Goal: Task Accomplishment & Management: Use online tool/utility

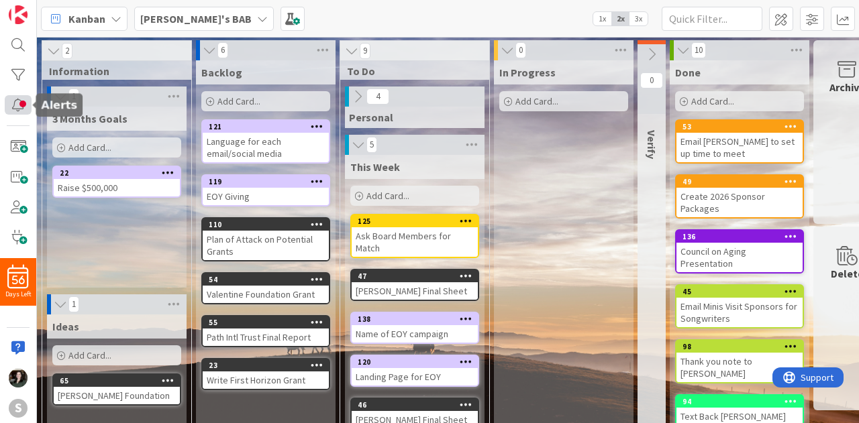
click at [17, 105] on div at bounding box center [18, 104] width 27 height 19
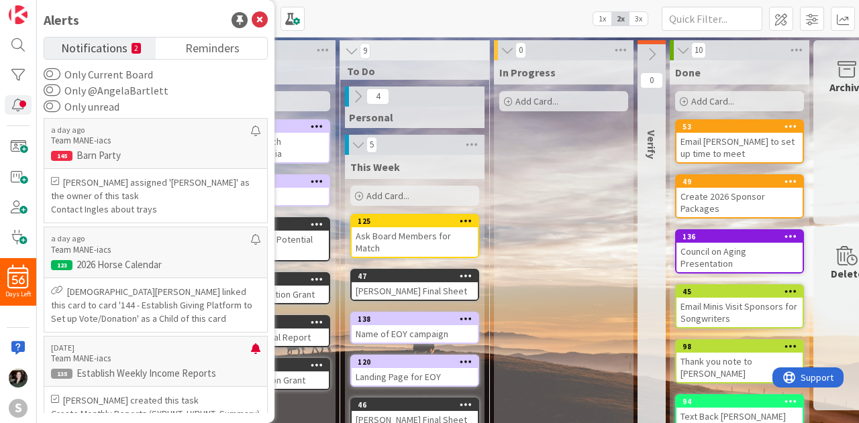
click at [359, 14] on div "Kanban [PERSON_NAME]'s BAB 1x 2x 3x" at bounding box center [448, 18] width 822 height 37
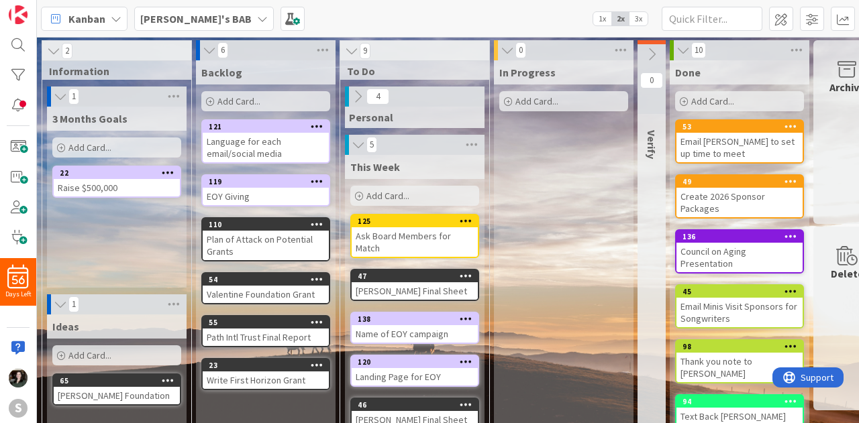
click at [197, 11] on span "[PERSON_NAME]'s BAB" at bounding box center [195, 19] width 111 height 16
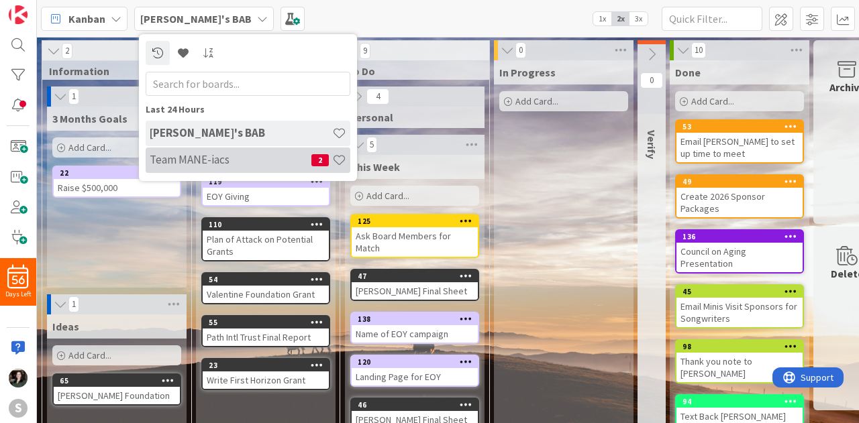
click at [211, 160] on h4 "Team MANE-iacs" at bounding box center [231, 159] width 162 height 13
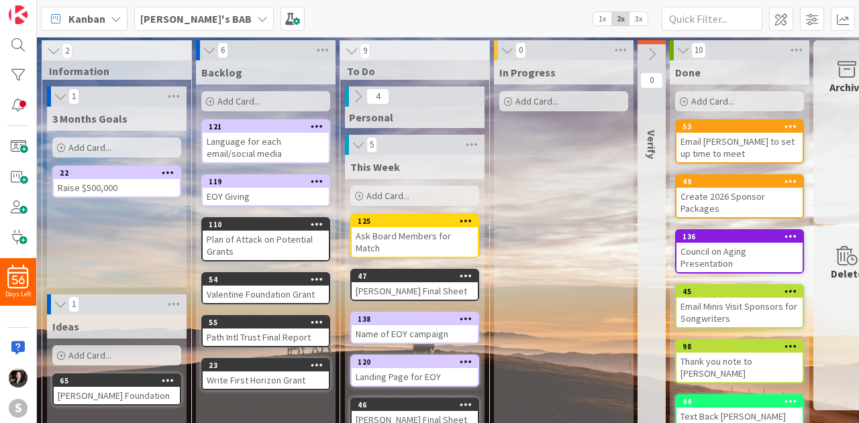
click at [360, 93] on icon at bounding box center [357, 96] width 15 height 15
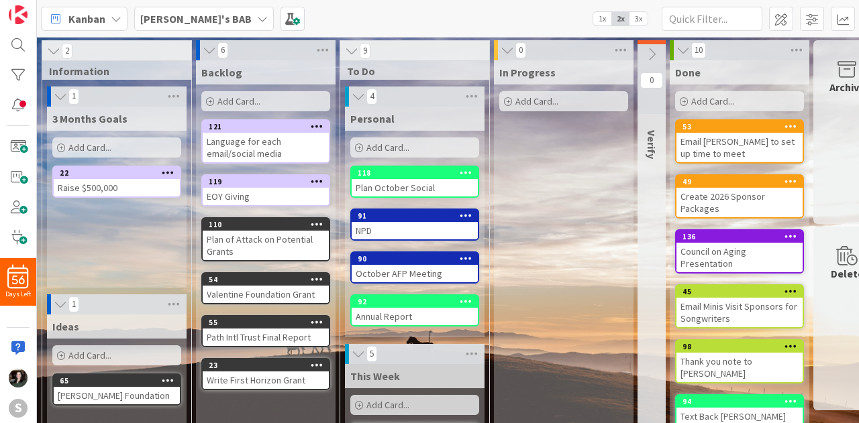
click at [382, 220] on div "91" at bounding box center [415, 216] width 126 height 12
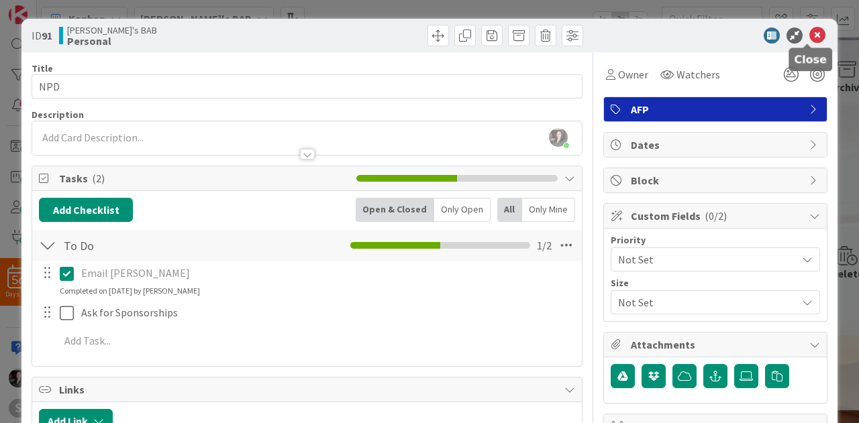
click at [809, 36] on icon at bounding box center [817, 36] width 16 height 16
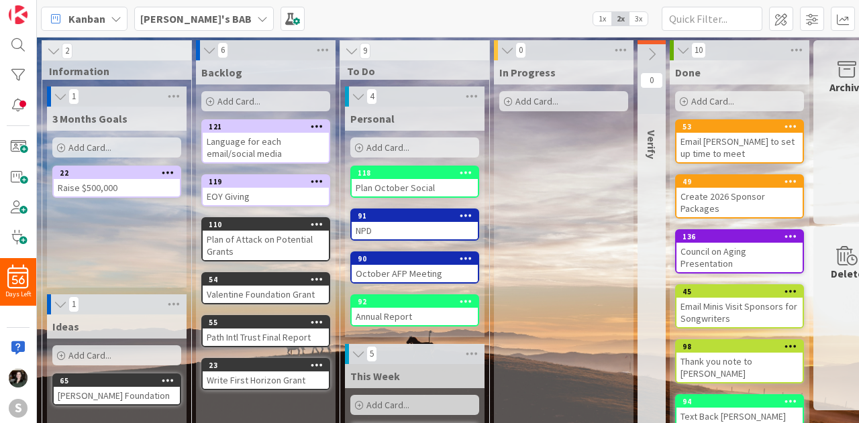
click at [432, 273] on div "October AFP Meeting" at bounding box center [415, 273] width 126 height 17
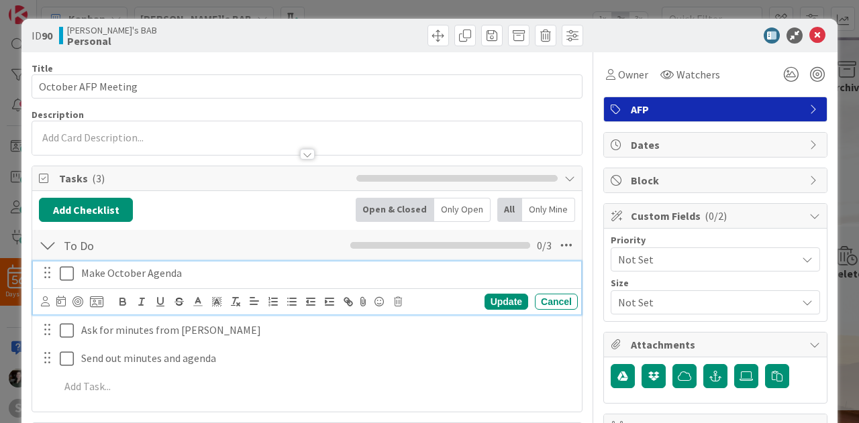
click at [74, 272] on button at bounding box center [68, 273] width 16 height 21
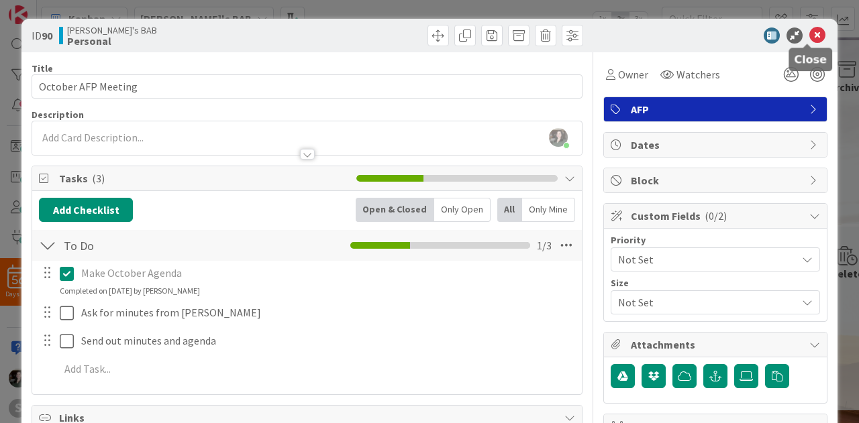
click at [809, 37] on icon at bounding box center [817, 36] width 16 height 16
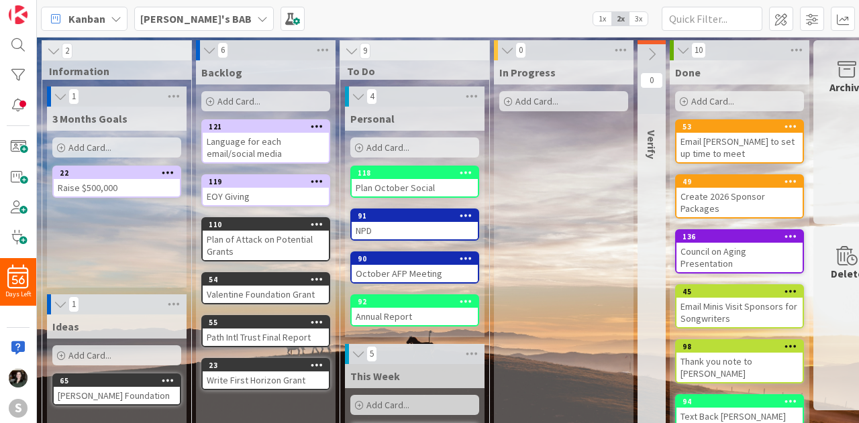
click at [144, 17] on b "[PERSON_NAME]'s BAB" at bounding box center [195, 18] width 111 height 13
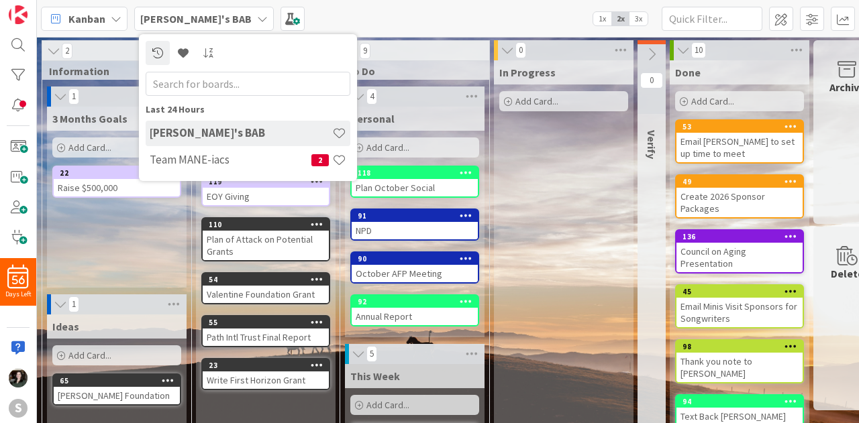
click at [450, 265] on div "October AFP Meeting" at bounding box center [415, 273] width 126 height 17
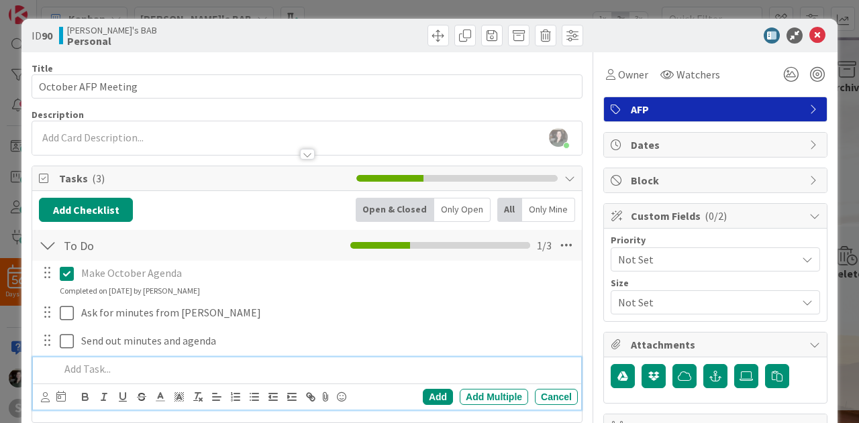
click at [119, 368] on p at bounding box center [316, 369] width 513 height 15
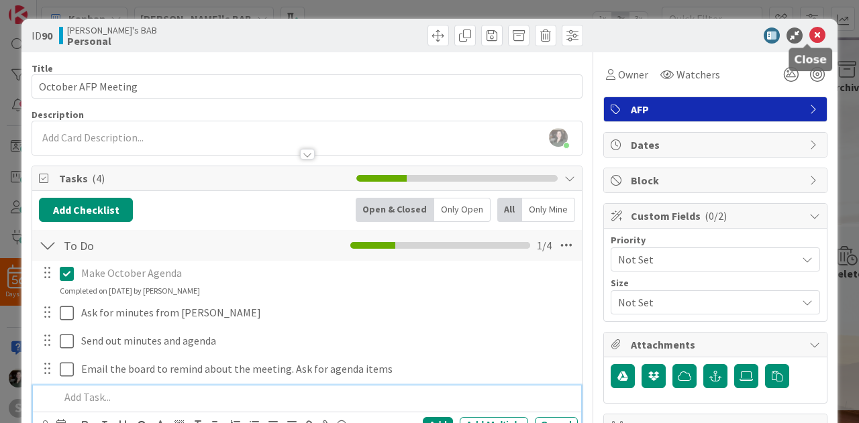
click at [809, 32] on icon at bounding box center [817, 36] width 16 height 16
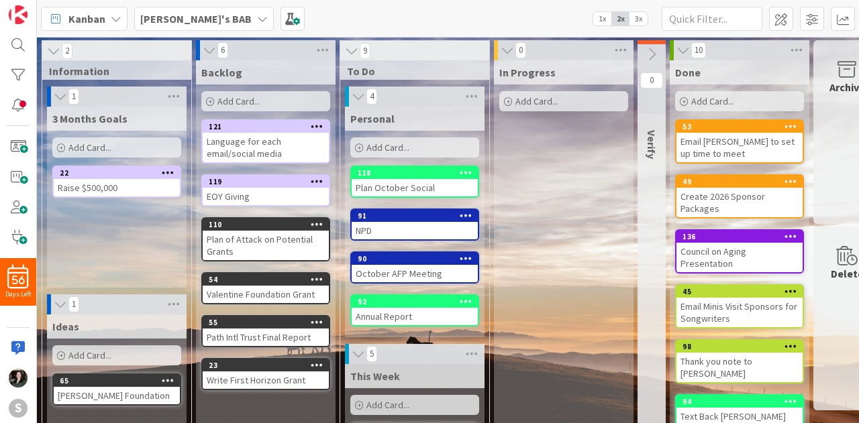
click at [164, 12] on b "[PERSON_NAME]'s BAB" at bounding box center [195, 18] width 111 height 13
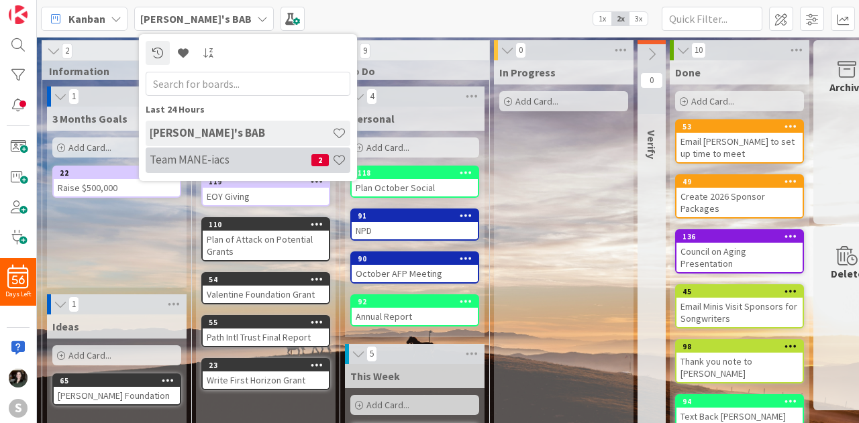
click at [208, 156] on h4 "Team MANE-iacs" at bounding box center [231, 159] width 162 height 13
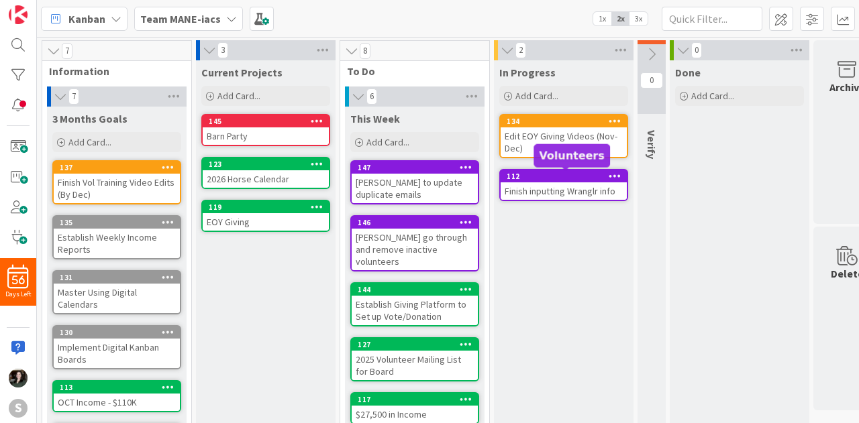
click at [580, 181] on div "112" at bounding box center [567, 176] width 120 height 9
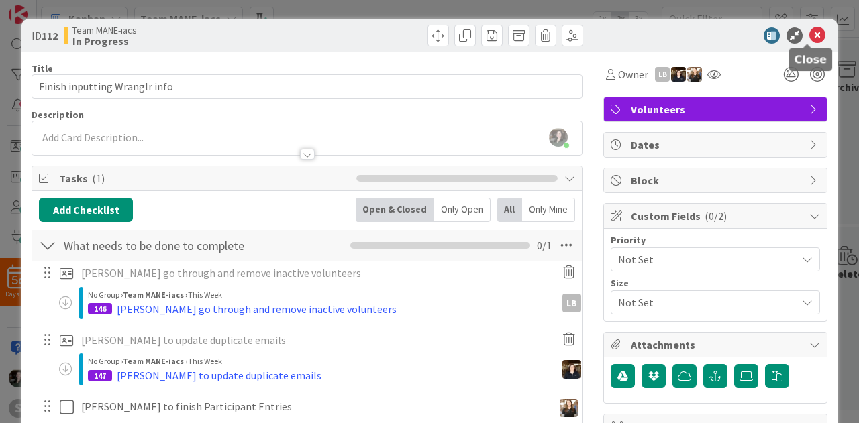
click at [809, 35] on icon at bounding box center [817, 36] width 16 height 16
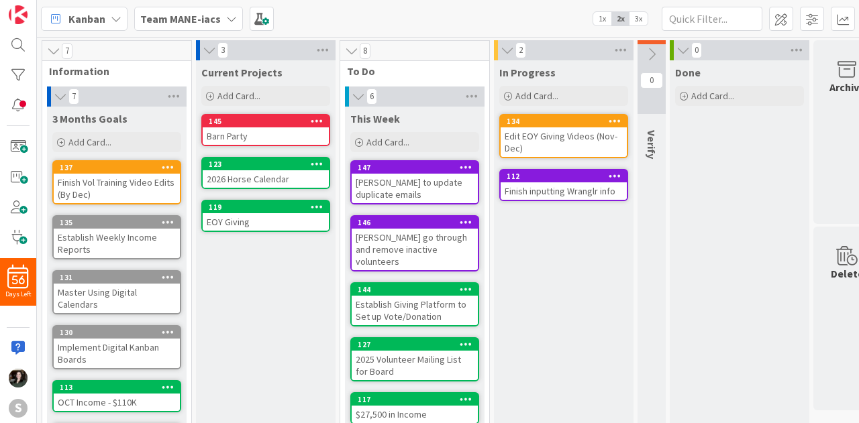
click at [172, 14] on b "Team MANE-iacs" at bounding box center [180, 18] width 81 height 13
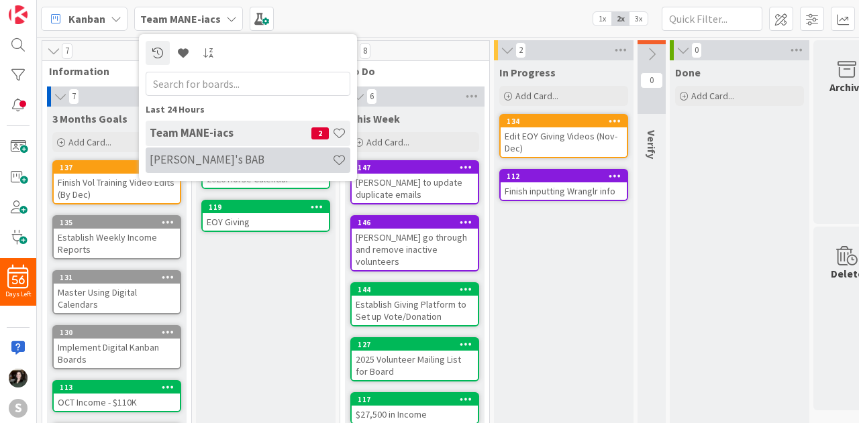
click at [221, 152] on div "[PERSON_NAME]'s BAB" at bounding box center [248, 161] width 205 height 26
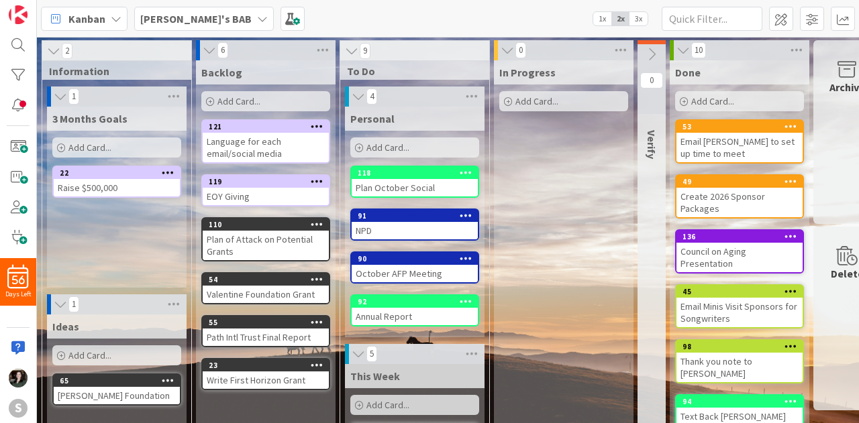
click at [419, 279] on div "October AFP Meeting" at bounding box center [415, 273] width 126 height 17
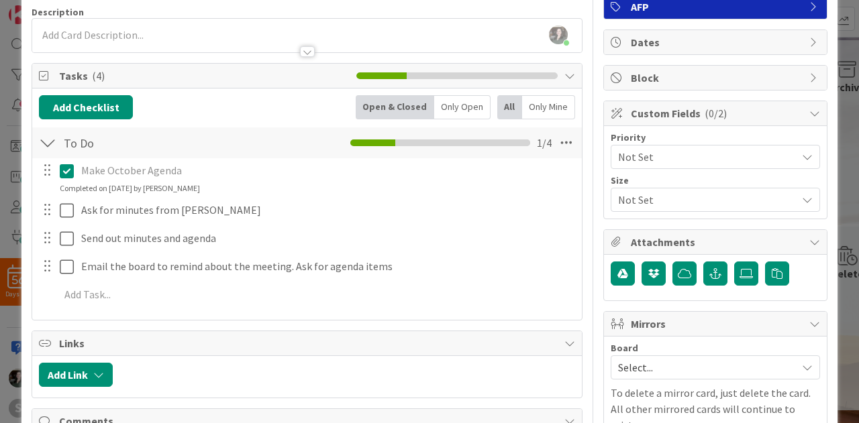
scroll to position [103, 0]
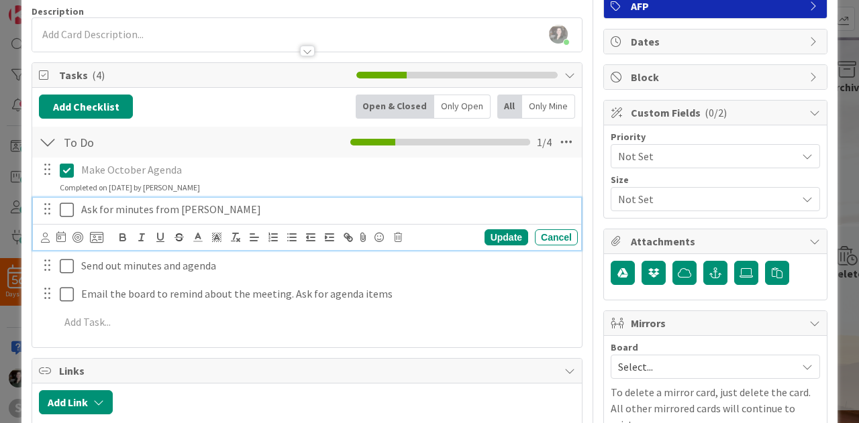
click at [63, 207] on icon at bounding box center [67, 210] width 14 height 16
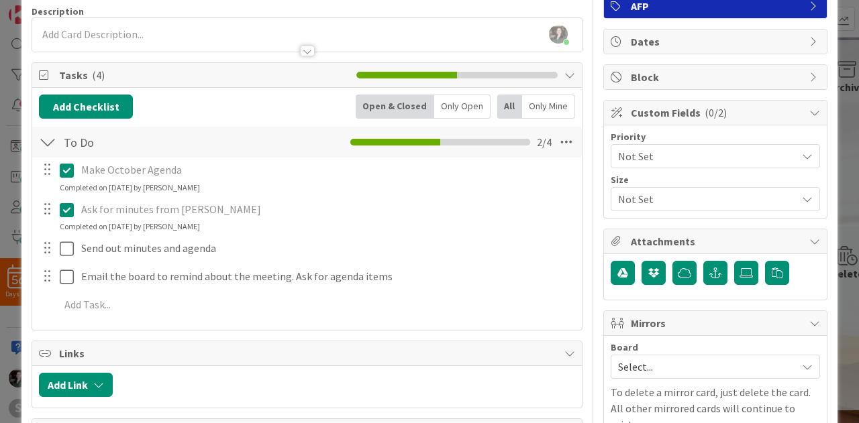
scroll to position [0, 0]
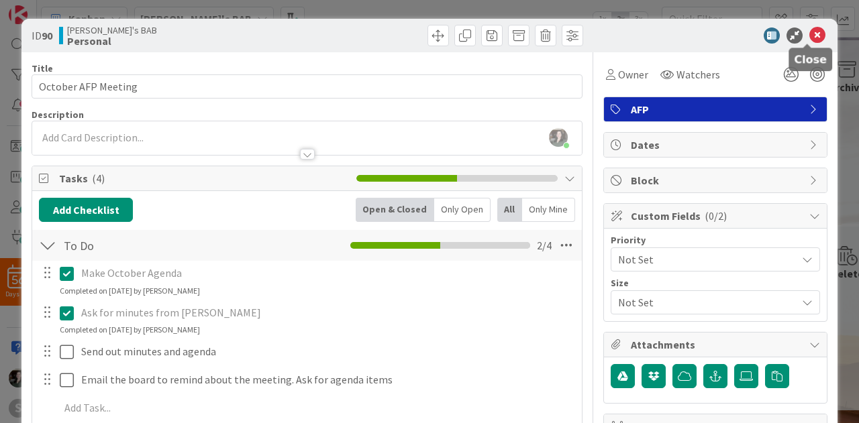
click at [809, 38] on icon at bounding box center [817, 36] width 16 height 16
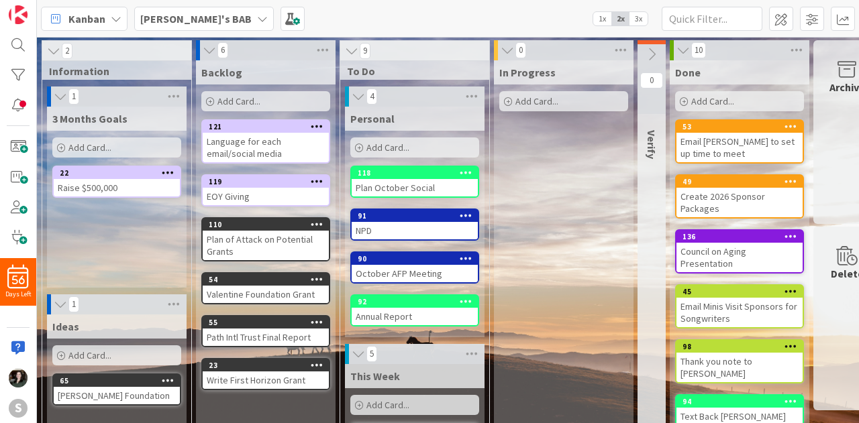
click at [384, 148] on span "Add Card..." at bounding box center [387, 148] width 43 height 12
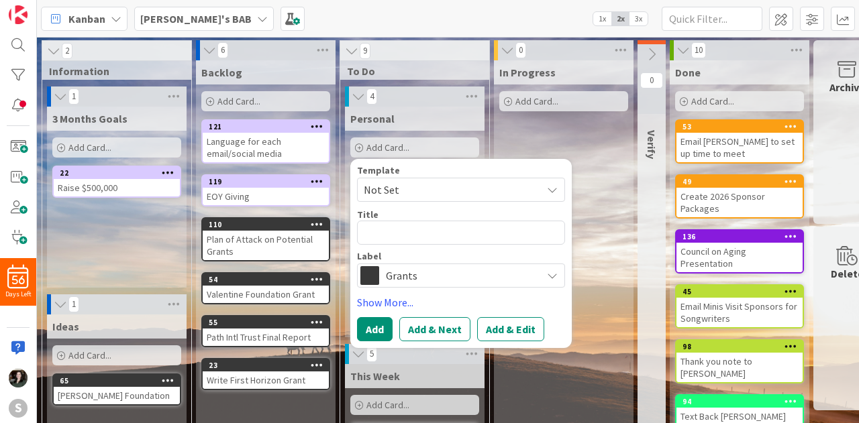
type textarea "x"
type textarea "B"
type textarea "x"
type textarea "Be"
type textarea "x"
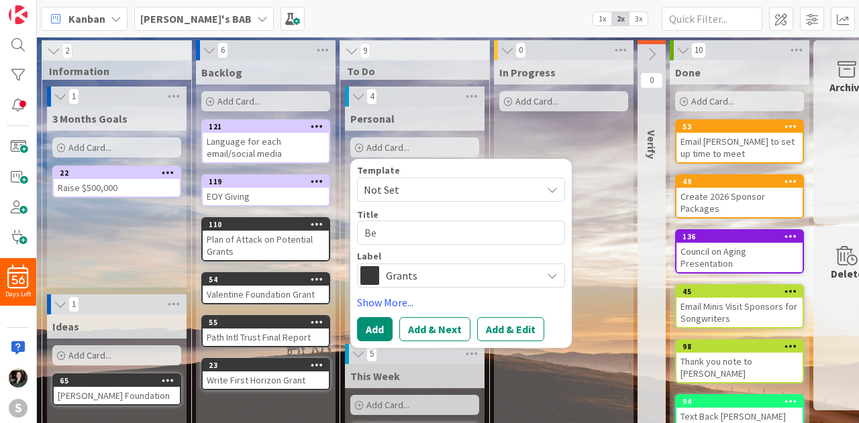
type textarea "Be t"
type textarea "x"
type textarea "Be th"
type textarea "x"
type textarea "Be the"
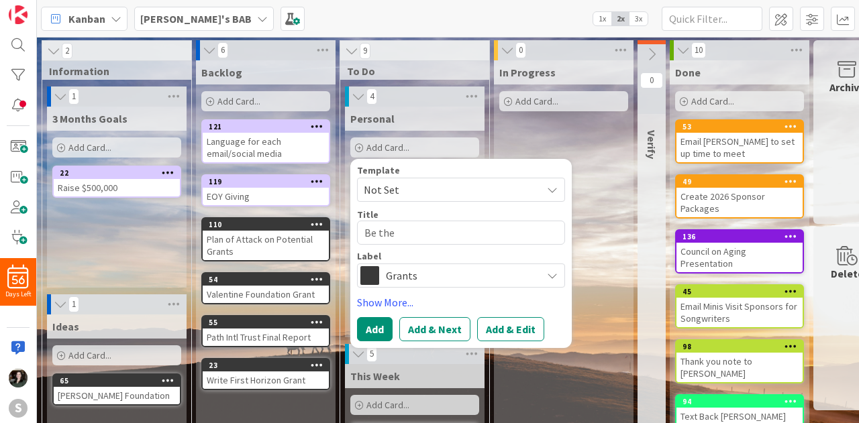
type textarea "x"
type textarea "Be the C"
type textarea "x"
type textarea "Be the Ca"
type textarea "x"
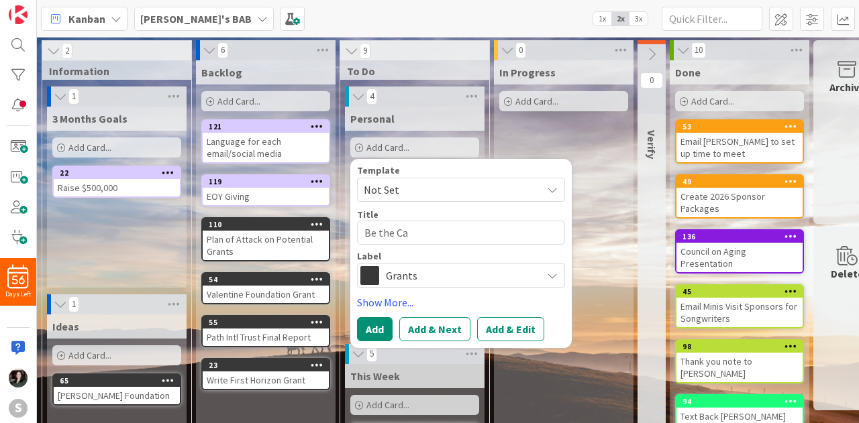
type textarea "Be the Cau"
type textarea "x"
type textarea "Be the Caus"
type textarea "x"
type textarea "Be the Cause"
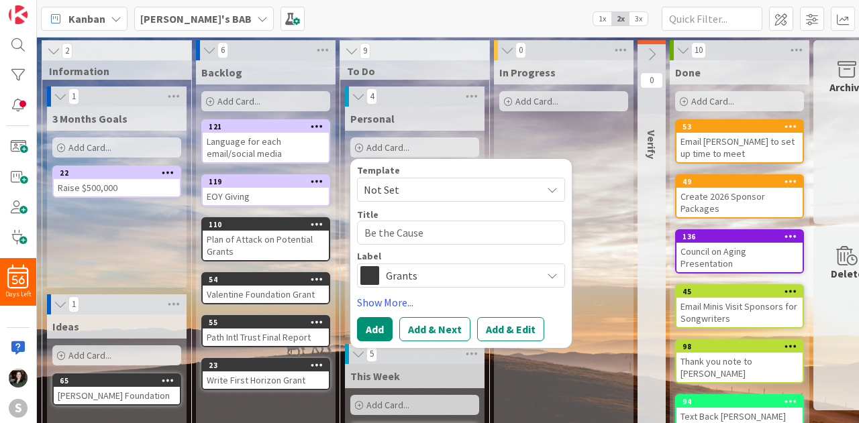
type textarea "x"
type textarea "Be the Cause"
type textarea "x"
type textarea "Be the Cause C"
type textarea "x"
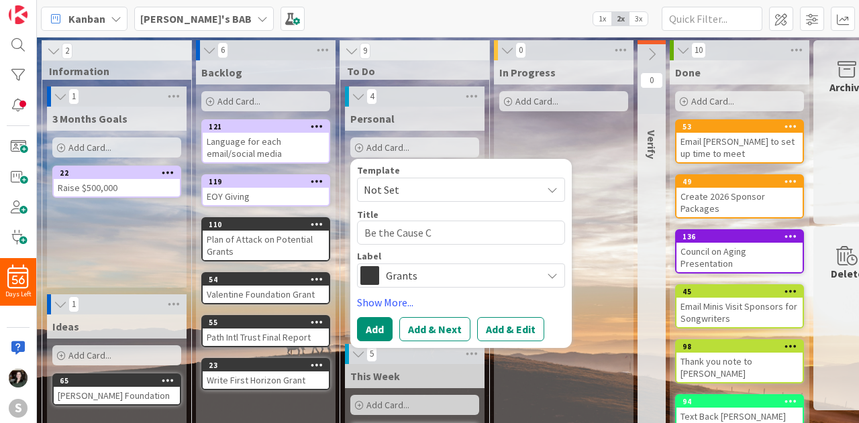
type textarea "Be the Cause Cm"
type textarea "x"
type textarea "Be the Cause C"
type textarea "x"
type textarea "Be the Cause Ca"
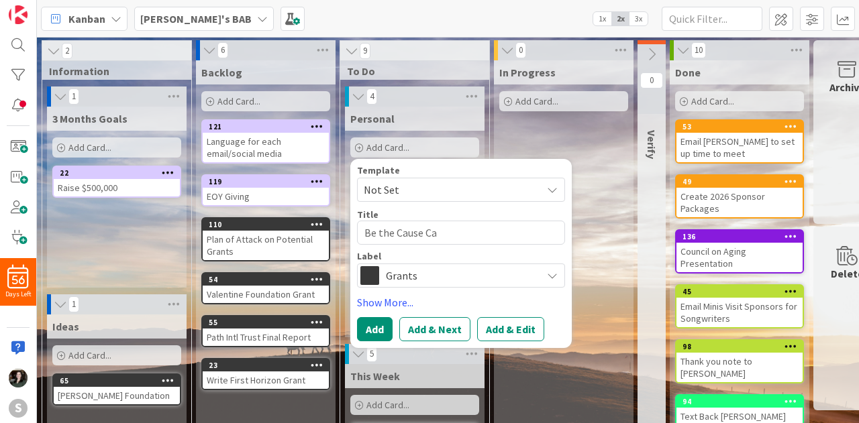
type textarea "x"
type textarea "Be the Cause Cam"
type textarea "x"
type textarea "Be the Cause Camp"
type textarea "x"
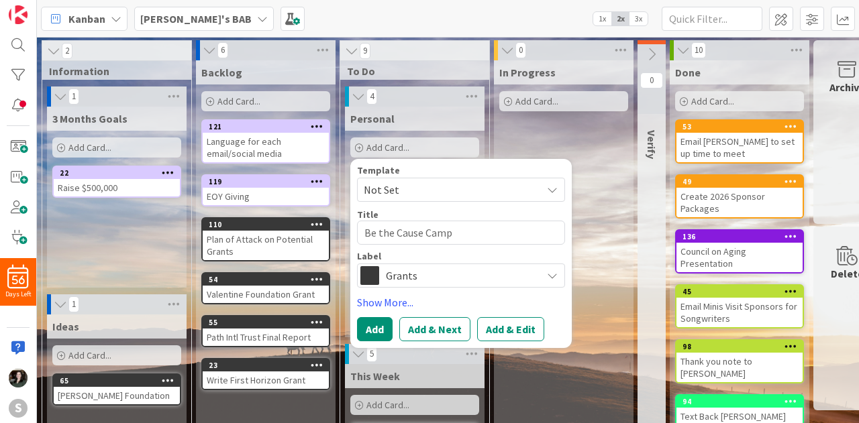
type textarea "Be the Cause Campa"
type textarea "x"
type textarea "Be the Cause Campag"
type textarea "x"
type textarea "Be the Cause Campagi"
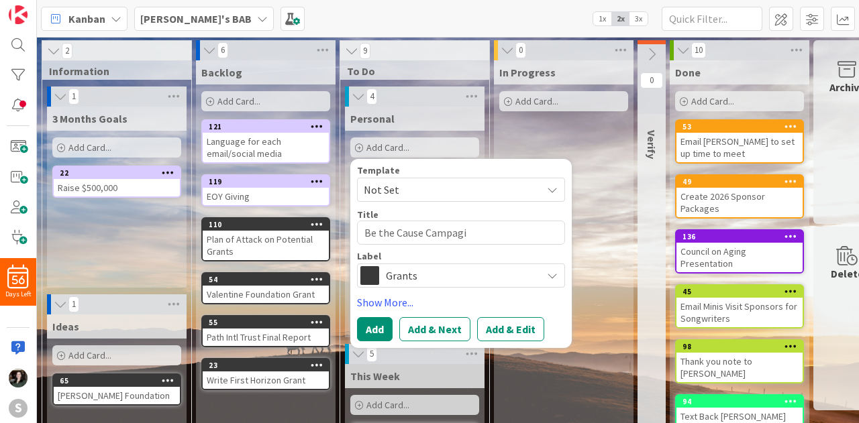
type textarea "x"
type textarea "Be the Cause Campag"
type textarea "x"
type textarea "Be the Cause Campa"
type textarea "x"
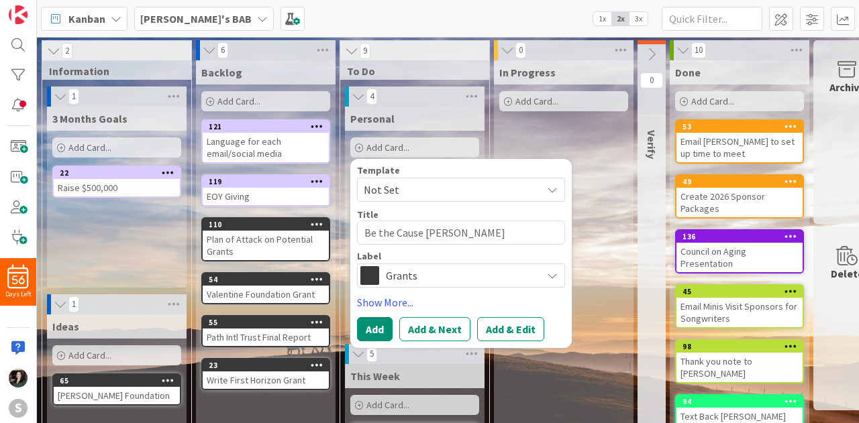
type textarea "Be the Cause Campai"
type textarea "x"
type textarea "Be the Cause Campaig"
type textarea "x"
type textarea "Be the Cause Campaign"
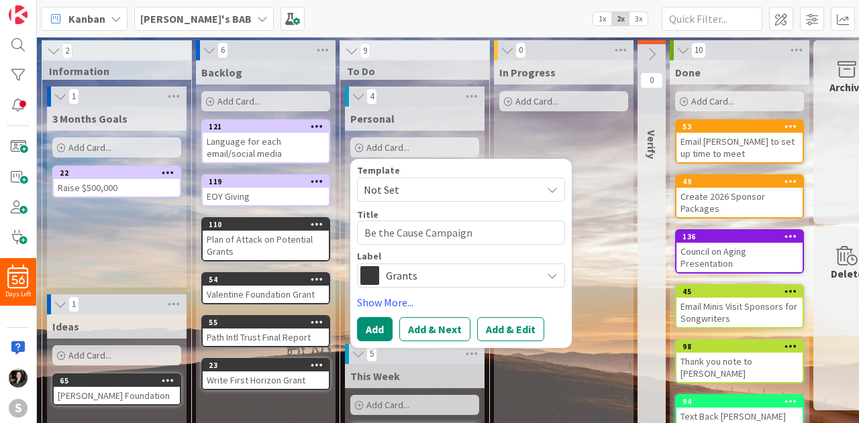
click at [426, 285] on div "Grants" at bounding box center [461, 276] width 208 height 24
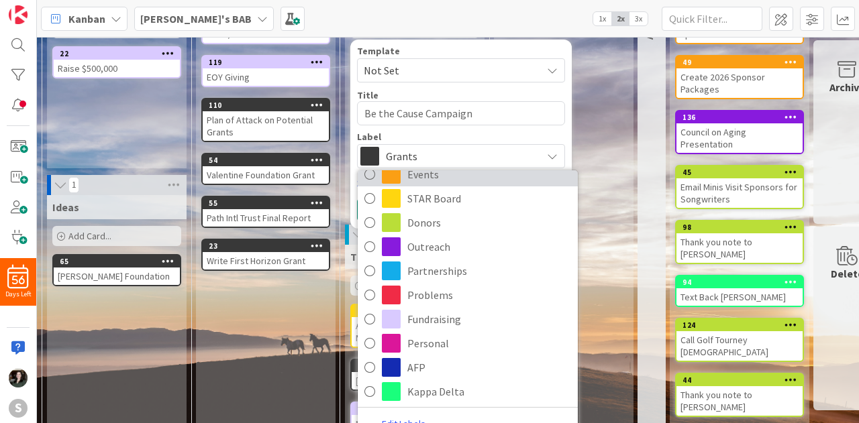
scroll to position [120, 0]
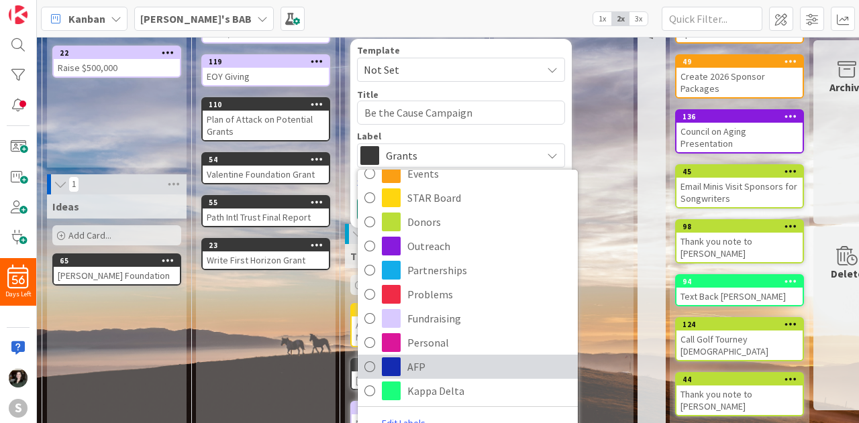
click at [434, 374] on span "AFP" at bounding box center [489, 367] width 164 height 20
type textarea "x"
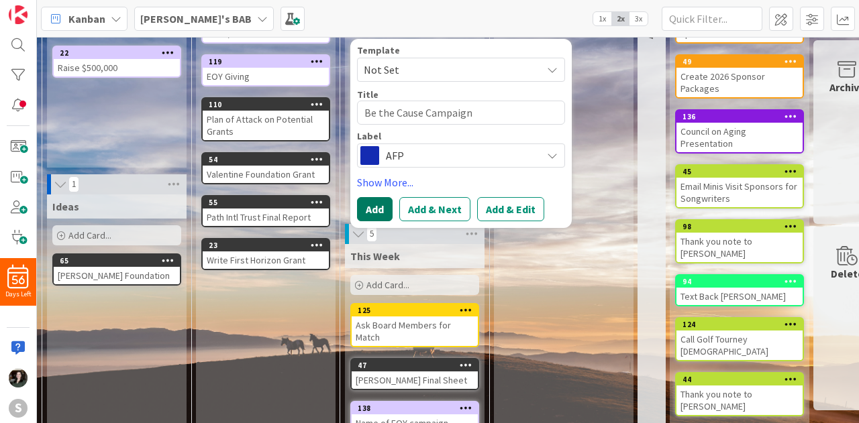
click at [369, 198] on button "Add" at bounding box center [375, 209] width 36 height 24
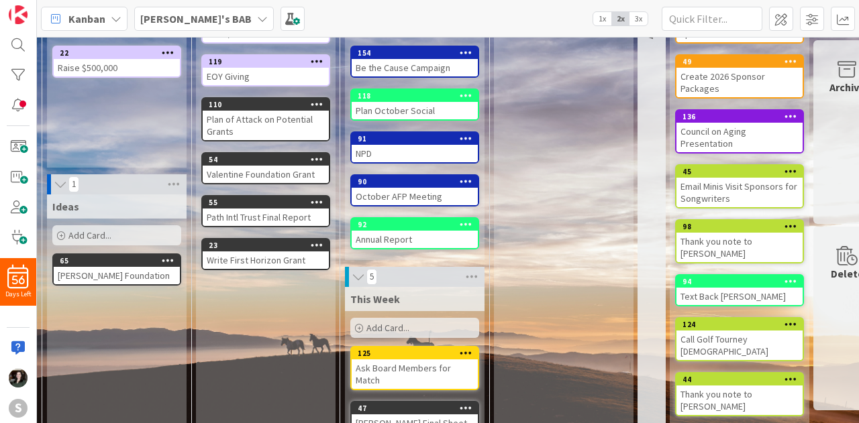
click at [403, 62] on div "Be the Cause Campaign" at bounding box center [415, 67] width 126 height 17
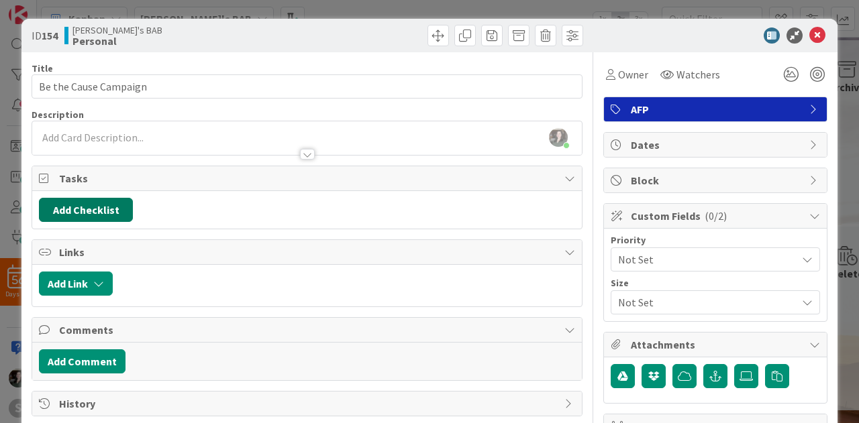
click at [125, 215] on button "Add Checklist" at bounding box center [86, 210] width 94 height 24
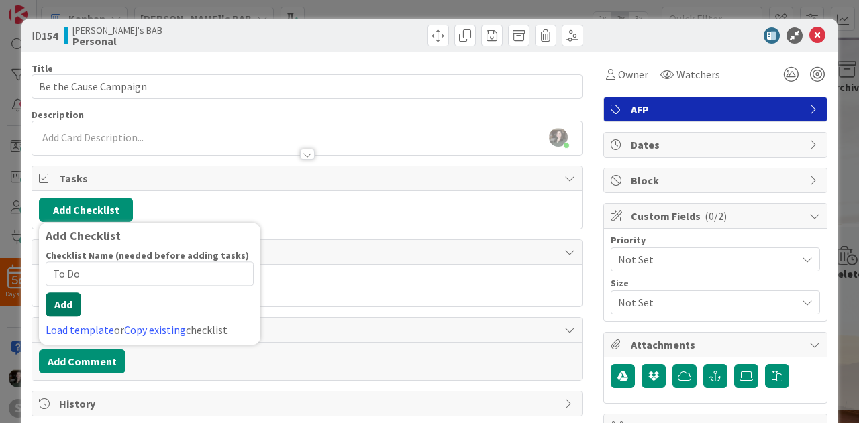
type input "To Do"
click at [60, 313] on button "Add" at bounding box center [64, 305] width 36 height 24
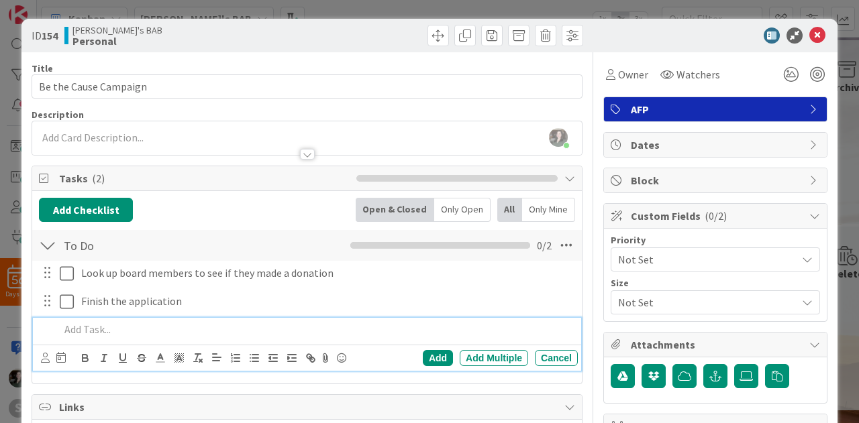
click at [55, 272] on div at bounding box center [46, 273] width 17 height 20
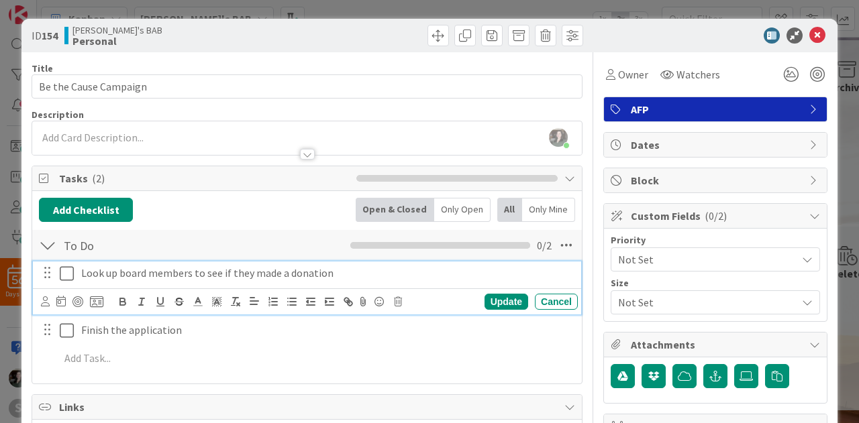
click at [64, 275] on icon at bounding box center [67, 274] width 14 height 16
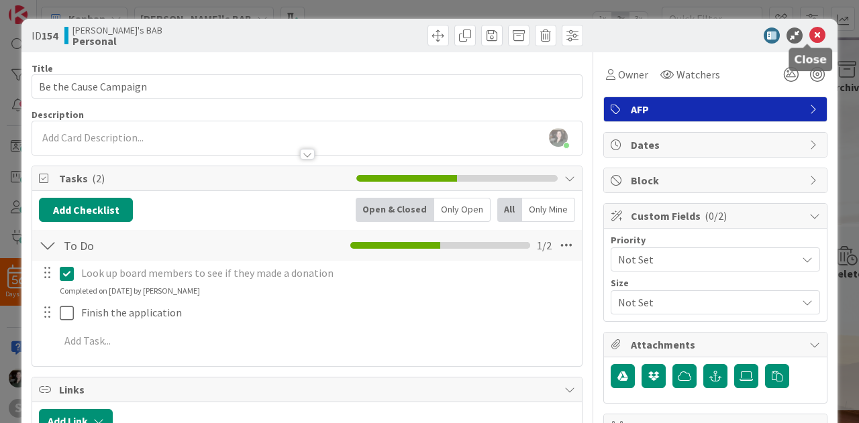
click at [809, 33] on icon at bounding box center [817, 36] width 16 height 16
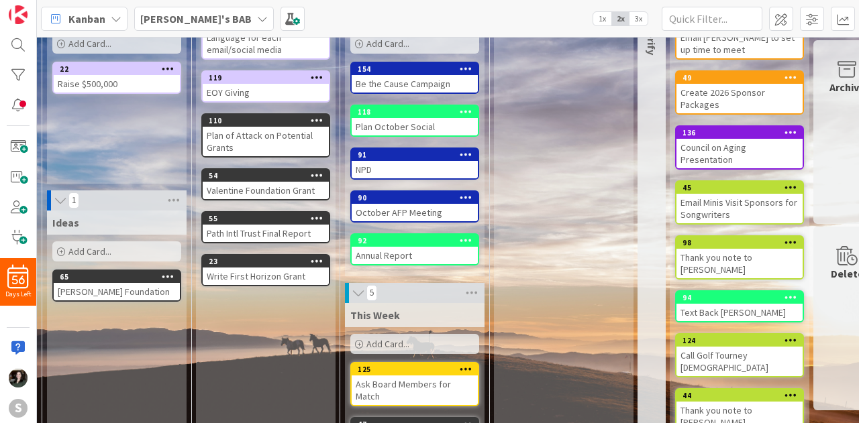
scroll to position [32, 0]
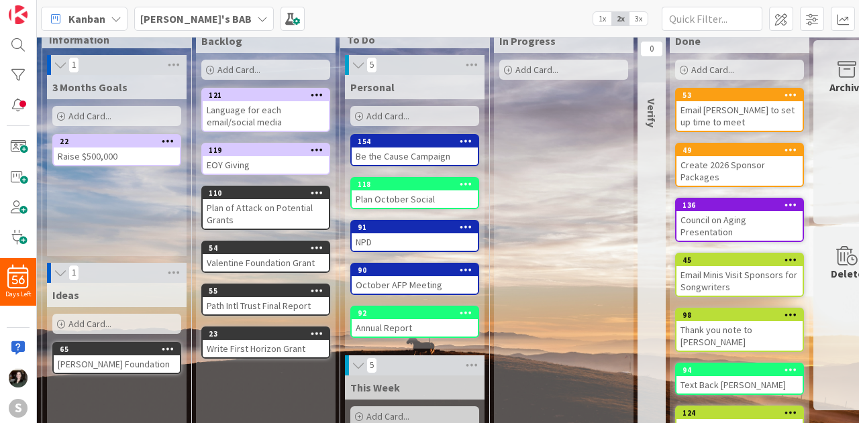
click at [411, 155] on div "Be the Cause Campaign" at bounding box center [415, 156] width 126 height 17
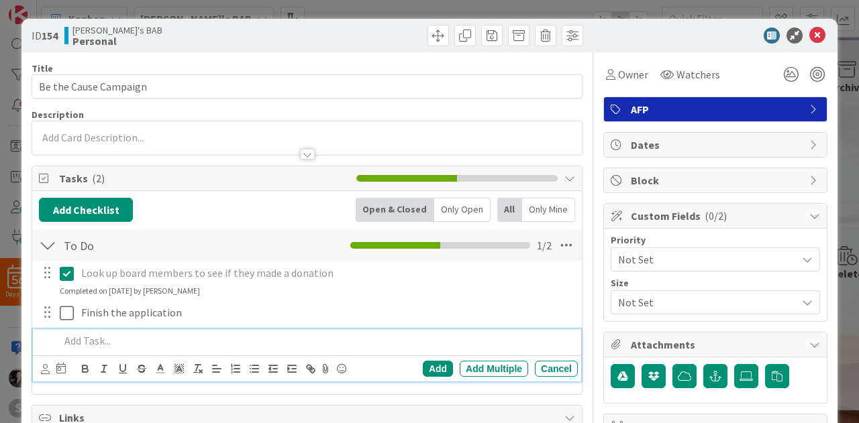
click at [89, 338] on p at bounding box center [316, 341] width 513 height 15
click at [430, 372] on div "Add" at bounding box center [438, 369] width 30 height 16
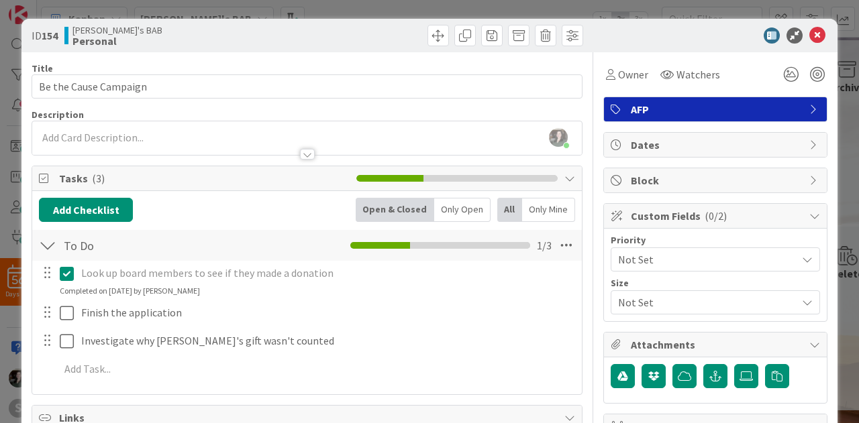
click at [818, 31] on div "ID 154 Angela's BAB Personal" at bounding box center [429, 36] width 816 height 34
click at [809, 40] on icon at bounding box center [817, 36] width 16 height 16
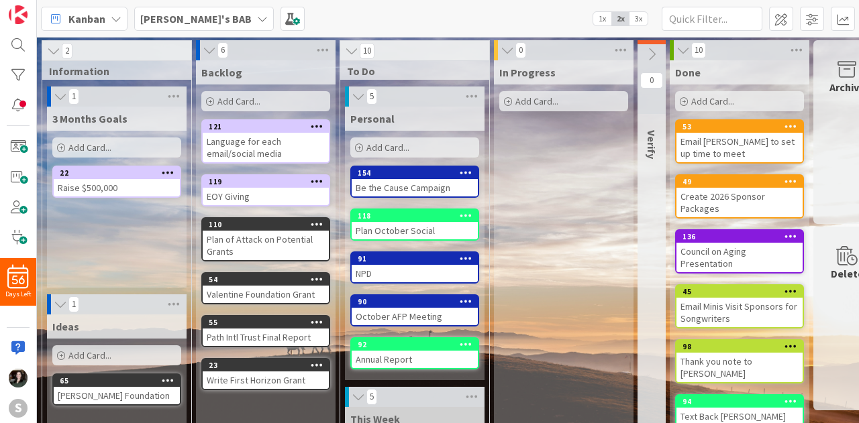
click at [441, 187] on div "Be the Cause Campaign" at bounding box center [415, 187] width 126 height 17
